Goal: Task Accomplishment & Management: Use online tool/utility

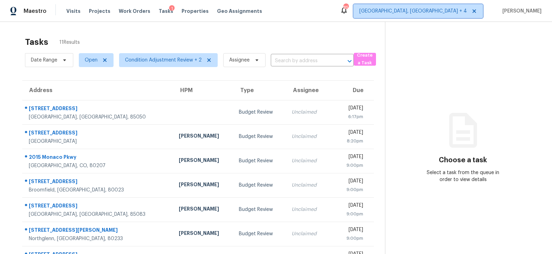
click at [467, 14] on span "[GEOGRAPHIC_DATA], [GEOGRAPHIC_DATA] + 4" at bounding box center [414, 11] width 108 height 7
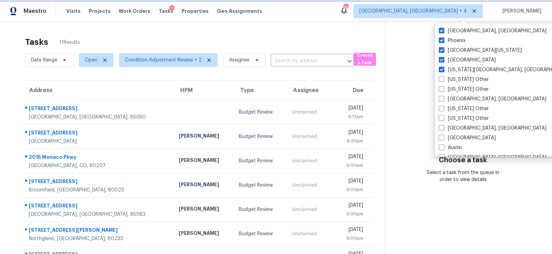
click at [459, 9] on span "[GEOGRAPHIC_DATA], [GEOGRAPHIC_DATA] + 4" at bounding box center [414, 11] width 108 height 7
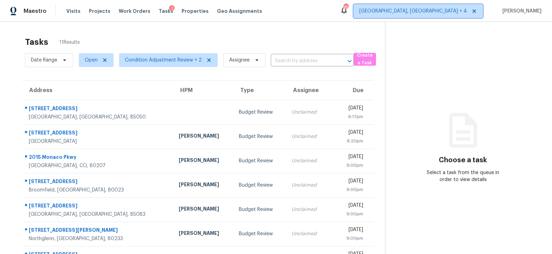
click at [463, 10] on span "[GEOGRAPHIC_DATA], [GEOGRAPHIC_DATA] + 4" at bounding box center [414, 11] width 108 height 7
click at [363, 36] on div "Tasks 11 Results" at bounding box center [205, 42] width 360 height 18
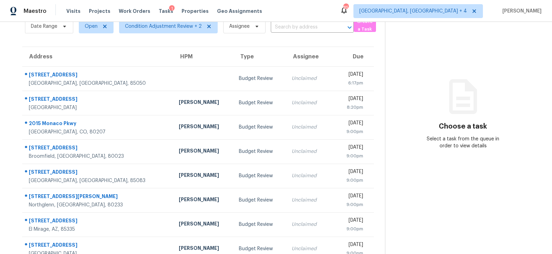
scroll to position [36, 0]
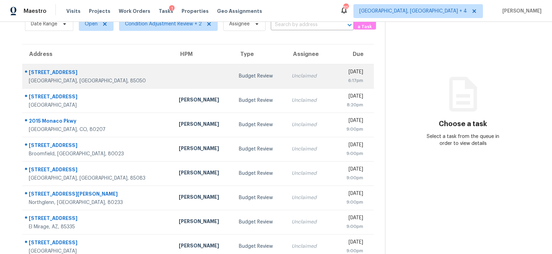
click at [185, 75] on td at bounding box center [203, 76] width 60 height 24
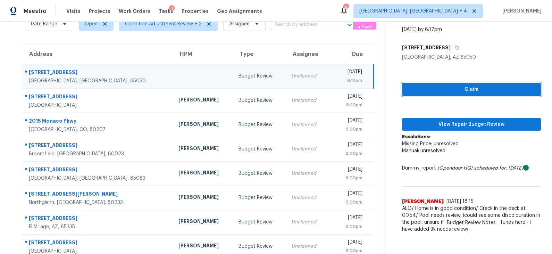
click at [467, 87] on span "Claim" at bounding box center [472, 89] width 128 height 9
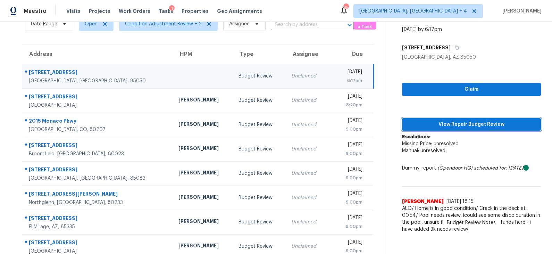
click at [449, 123] on span "View Repair Budget Review" at bounding box center [472, 124] width 128 height 9
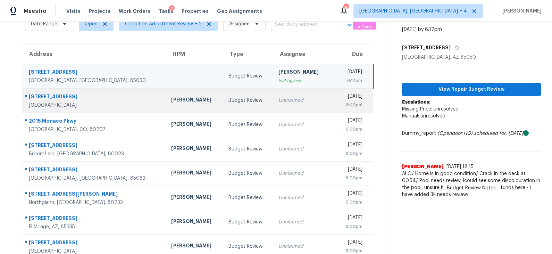
click at [229, 102] on div "Budget Review" at bounding box center [248, 100] width 39 height 7
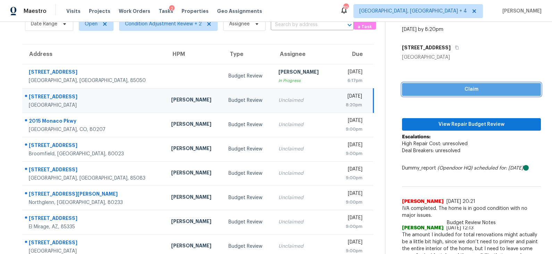
click at [433, 84] on button "Claim" at bounding box center [471, 89] width 139 height 13
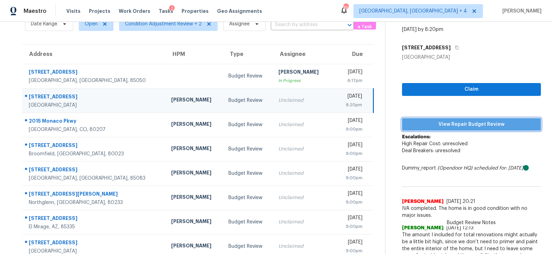
click at [441, 127] on span "View Repair Budget Review" at bounding box center [472, 124] width 128 height 9
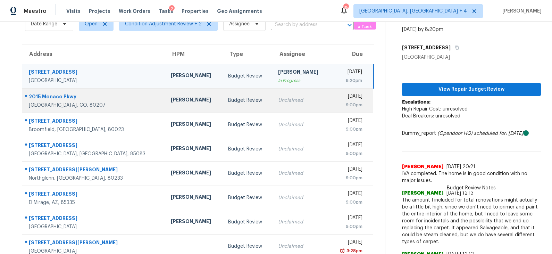
click at [228, 101] on div "Budget Review" at bounding box center [247, 100] width 39 height 7
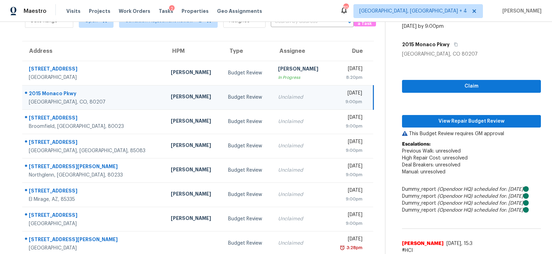
scroll to position [36, 0]
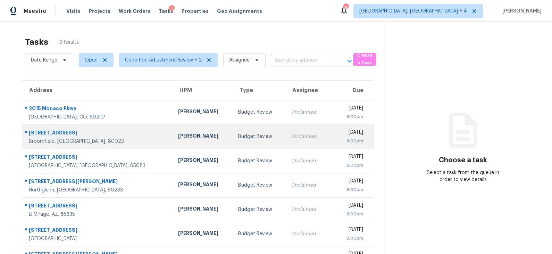
click at [238, 135] on div "Budget Review" at bounding box center [259, 136] width 42 height 7
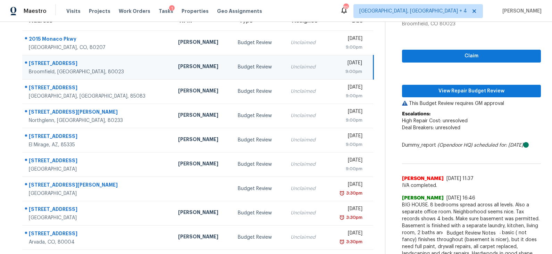
scroll to position [69, 0]
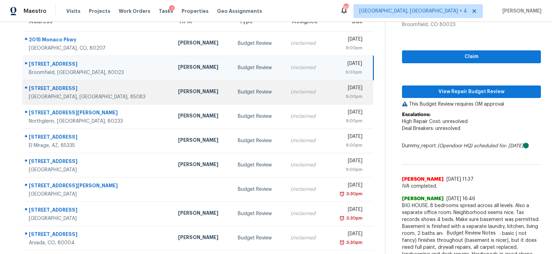
click at [232, 97] on td "Budget Review" at bounding box center [258, 92] width 53 height 24
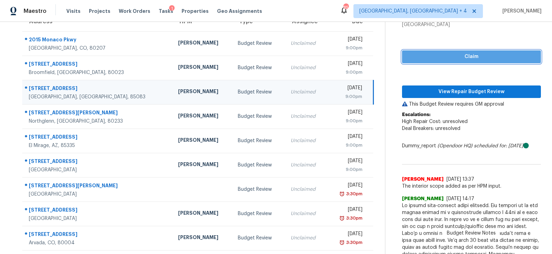
click at [455, 60] on span "Claim" at bounding box center [472, 56] width 128 height 9
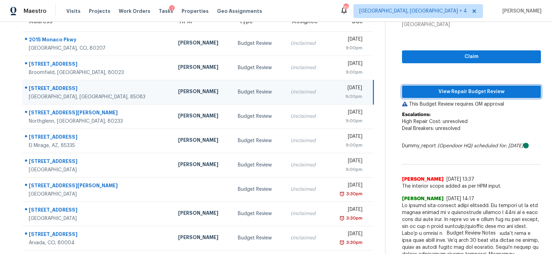
click at [446, 89] on span "View Repair Budget Review" at bounding box center [472, 92] width 128 height 9
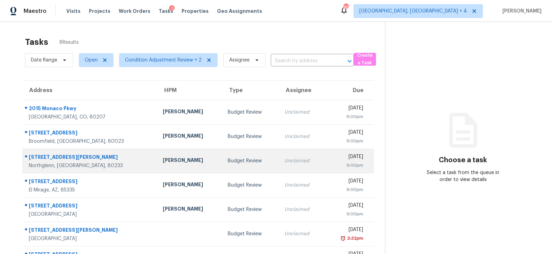
click at [228, 158] on div "Budget Review" at bounding box center [251, 160] width 46 height 7
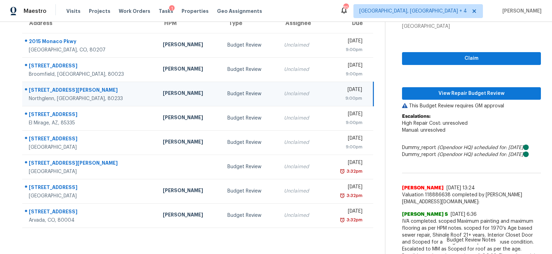
scroll to position [59, 0]
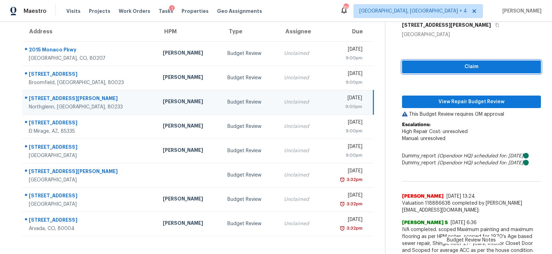
click at [450, 63] on span "Claim" at bounding box center [472, 67] width 128 height 9
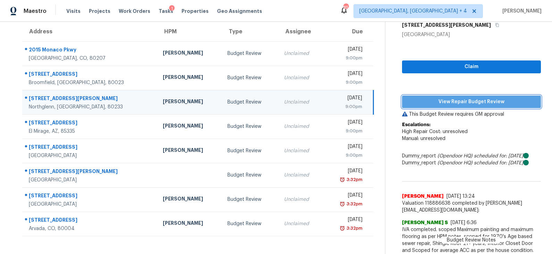
click at [445, 98] on span "View Repair Budget Review" at bounding box center [472, 102] width 128 height 9
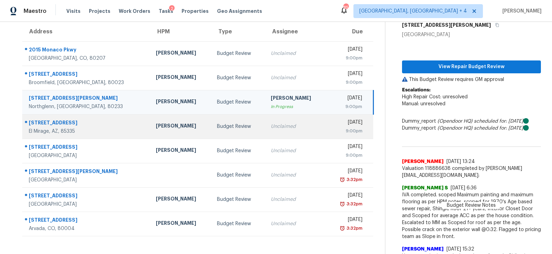
click at [217, 127] on div "Budget Review" at bounding box center [238, 126] width 43 height 7
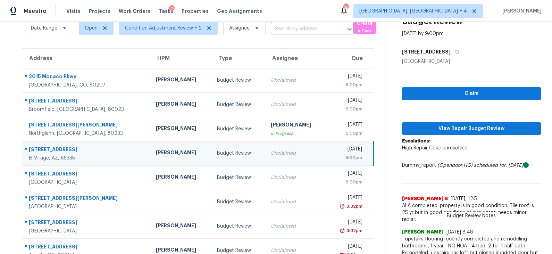
scroll to position [46, 0]
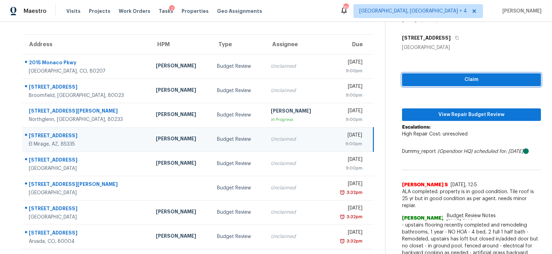
click at [448, 81] on span "Claim" at bounding box center [472, 79] width 128 height 9
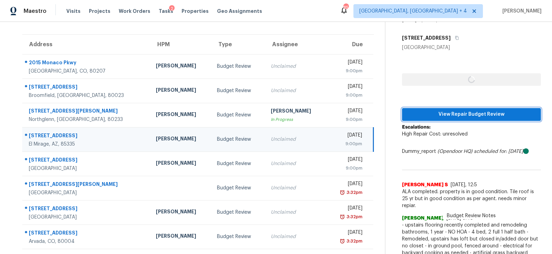
click at [442, 114] on span "View Repair Budget Review" at bounding box center [472, 114] width 128 height 9
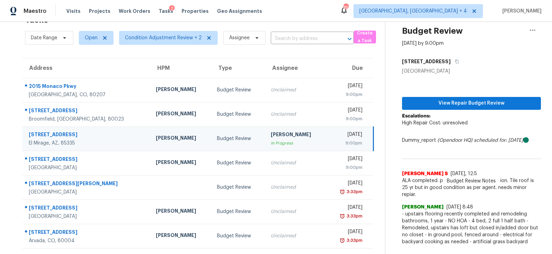
scroll to position [22, 0]
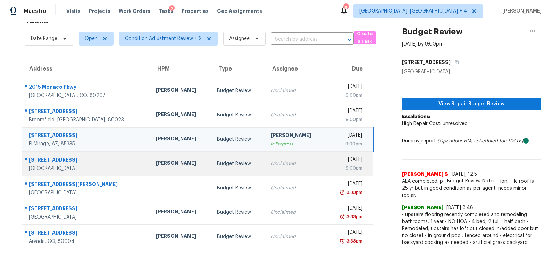
click at [217, 160] on div "Budget Review" at bounding box center [238, 163] width 43 height 7
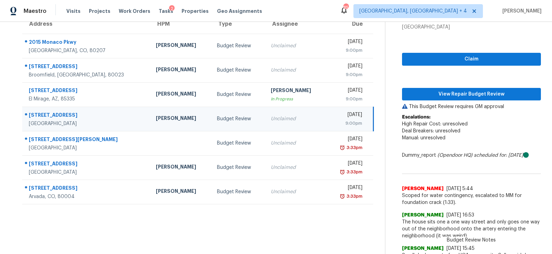
scroll to position [58, 0]
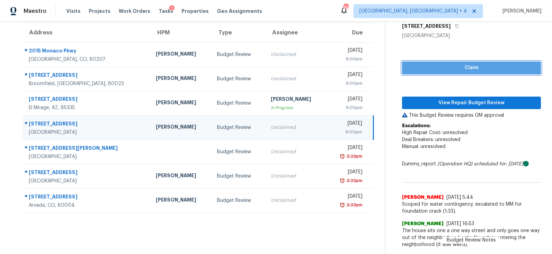
click at [460, 70] on span "Claim" at bounding box center [472, 68] width 128 height 9
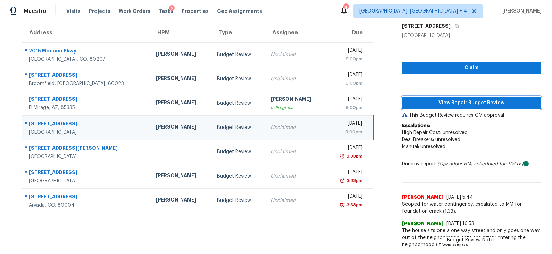
click at [450, 101] on span "View Repair Budget Review" at bounding box center [472, 103] width 128 height 9
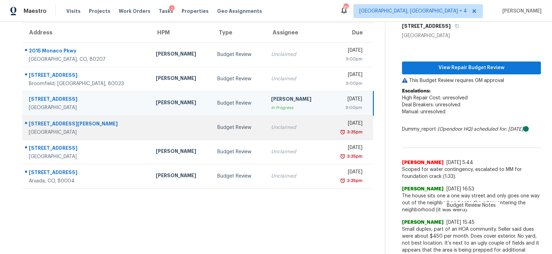
click at [217, 129] on div "Budget Review" at bounding box center [238, 127] width 43 height 7
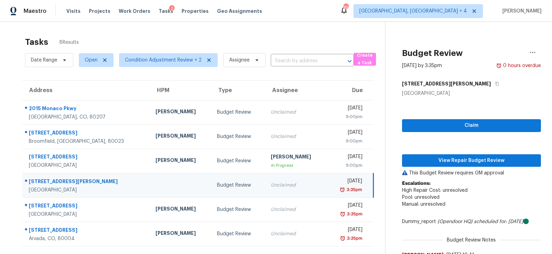
scroll to position [22, 0]
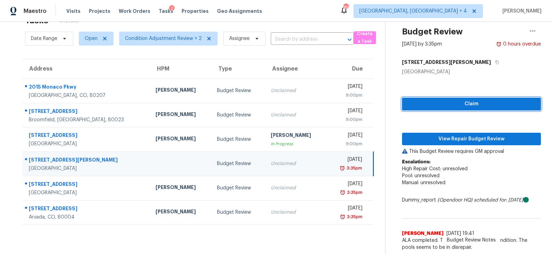
click at [443, 105] on span "Claim" at bounding box center [472, 104] width 128 height 9
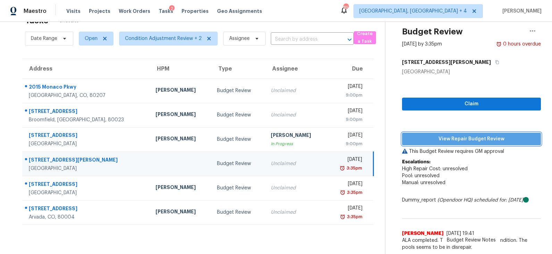
click at [440, 136] on span "View Repair Budget Review" at bounding box center [472, 139] width 128 height 9
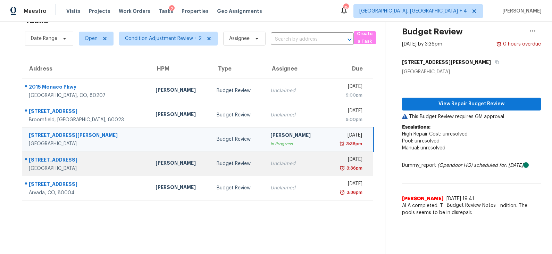
click at [217, 160] on div "Budget Review" at bounding box center [238, 163] width 43 height 7
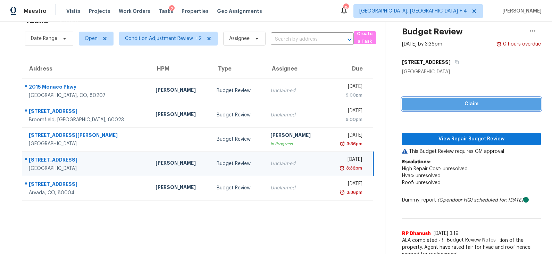
click at [442, 103] on span "Claim" at bounding box center [472, 104] width 128 height 9
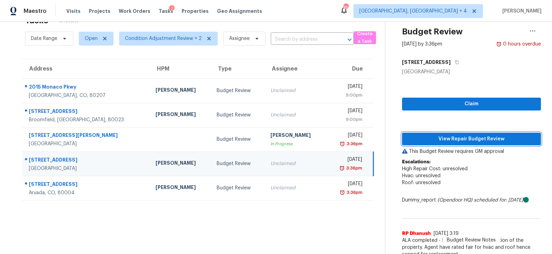
click at [430, 137] on span "View Repair Budget Review" at bounding box center [472, 139] width 128 height 9
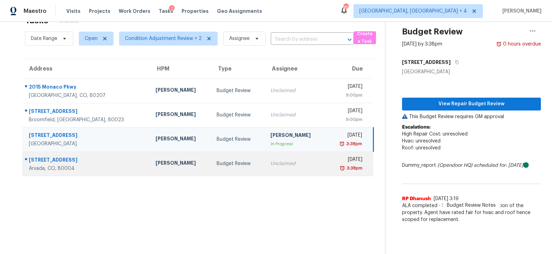
click at [271, 165] on div "Unclaimed" at bounding box center [296, 163] width 50 height 7
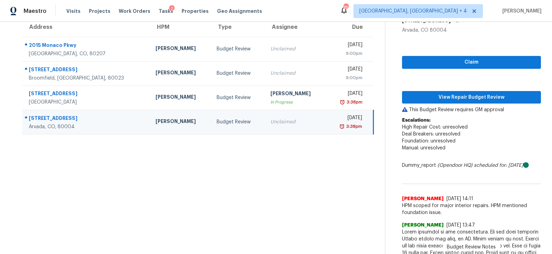
scroll to position [0, 0]
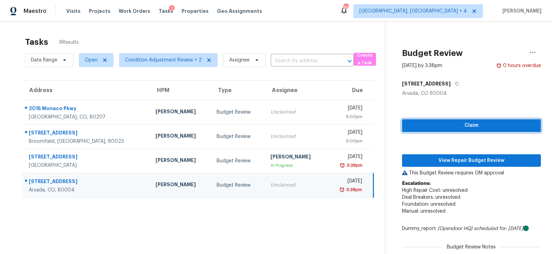
click at [454, 124] on span "Claim" at bounding box center [472, 125] width 128 height 9
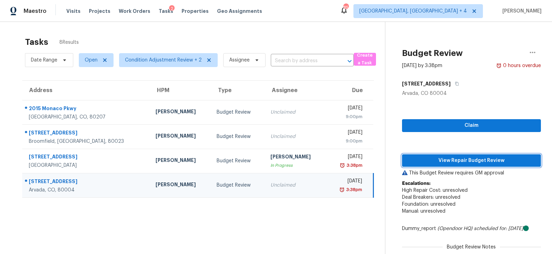
click at [451, 161] on span "View Repair Budget Review" at bounding box center [472, 160] width 128 height 9
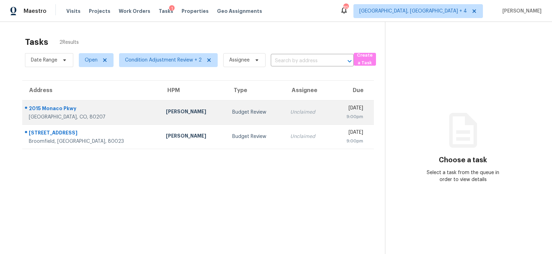
click at [227, 118] on td "Budget Review" at bounding box center [256, 112] width 58 height 24
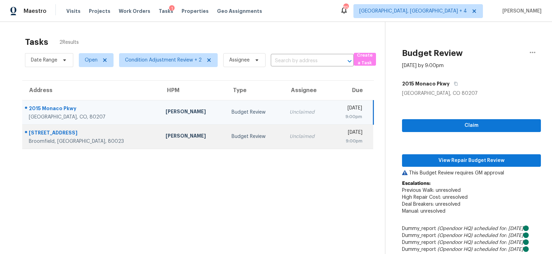
click at [232, 134] on div "Budget Review" at bounding box center [255, 136] width 47 height 7
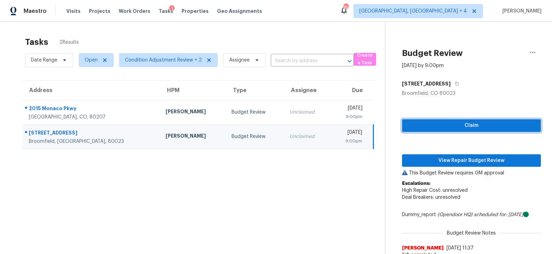
click at [461, 125] on span "Claim" at bounding box center [472, 125] width 128 height 9
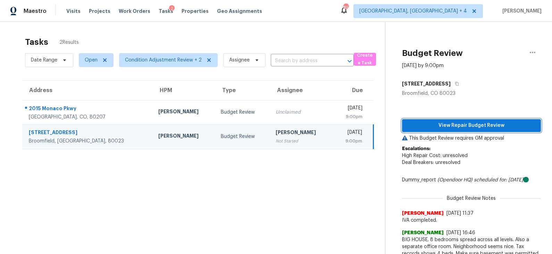
click at [453, 126] on span "View Repair Budget Review" at bounding box center [472, 125] width 128 height 9
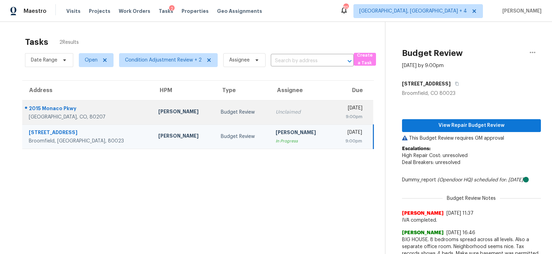
click at [215, 107] on td "Budget Review" at bounding box center [242, 112] width 55 height 24
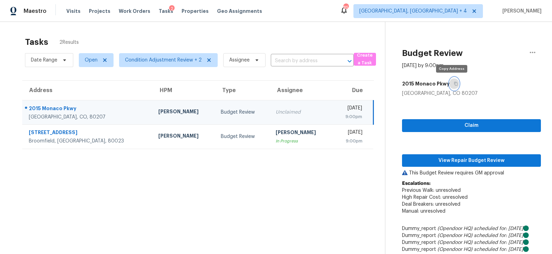
click at [454, 83] on icon "button" at bounding box center [455, 84] width 3 height 4
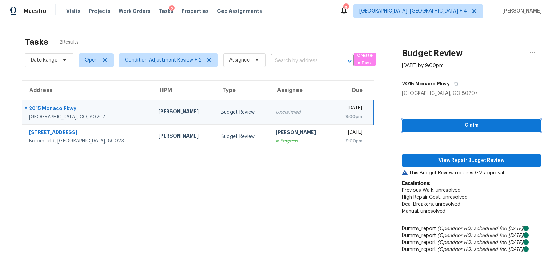
click at [465, 124] on span "Claim" at bounding box center [472, 125] width 128 height 9
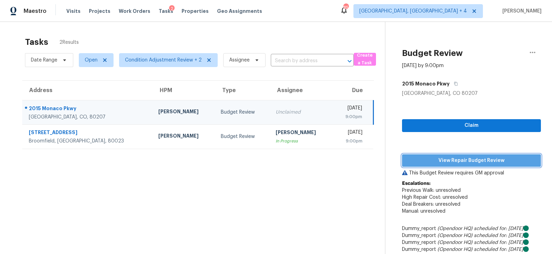
click at [458, 161] on span "View Repair Budget Review" at bounding box center [472, 160] width 128 height 9
